Goal: Navigation & Orientation: Find specific page/section

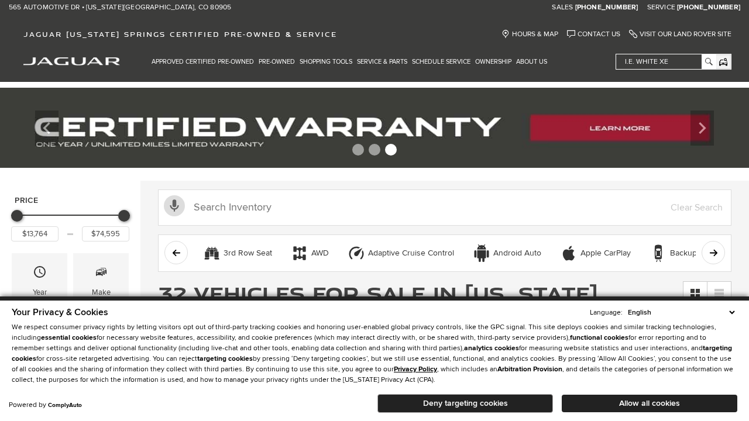
scroll to position [568, 0]
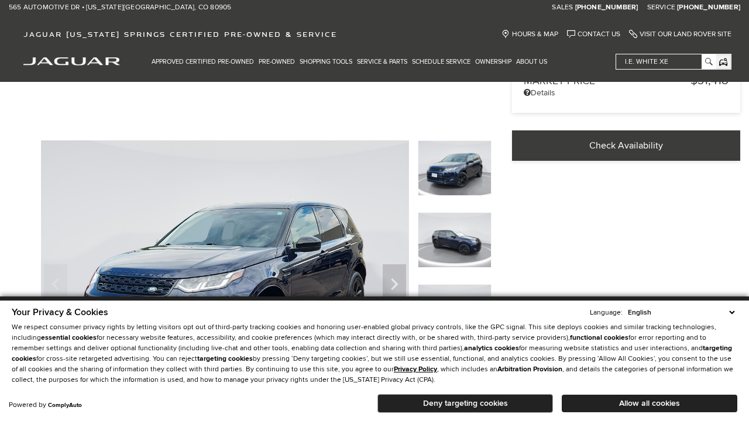
scroll to position [374, 0]
